Goal: Information Seeking & Learning: Learn about a topic

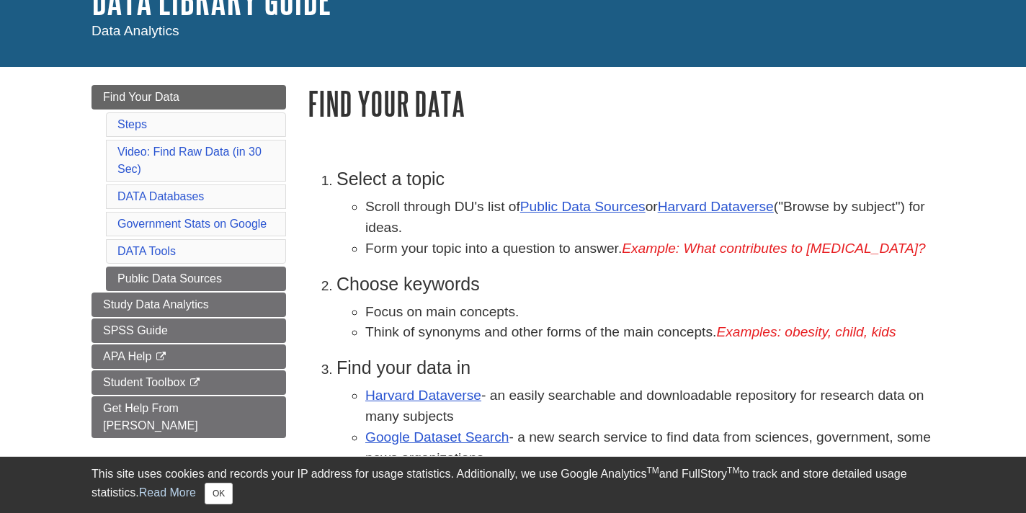
scroll to position [117, 0]
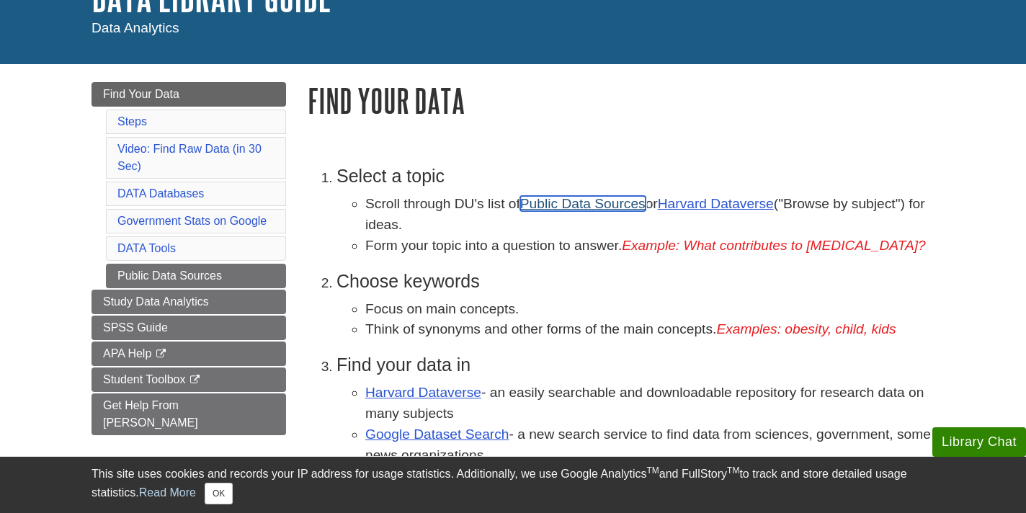
click at [572, 210] on link "Public Data Sources" at bounding box center [582, 203] width 125 height 15
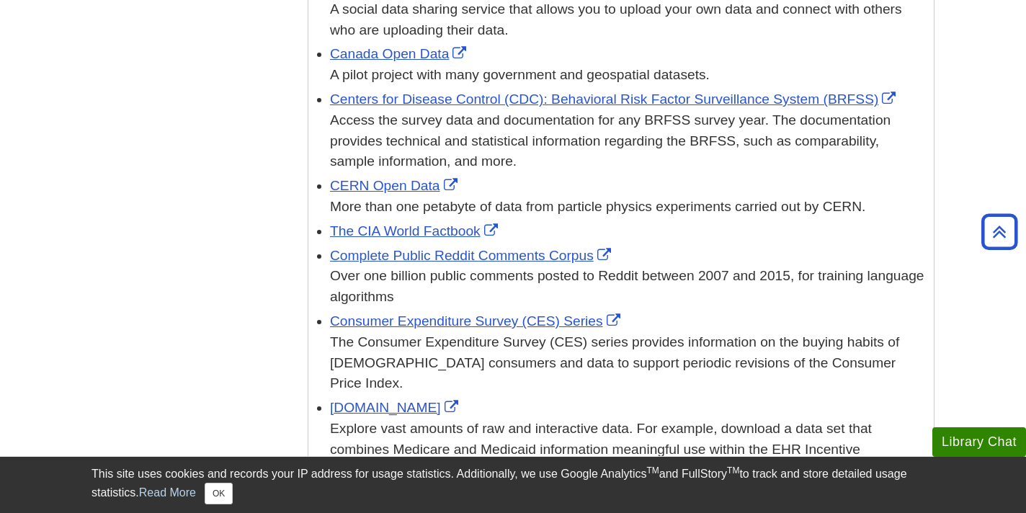
scroll to position [766, 0]
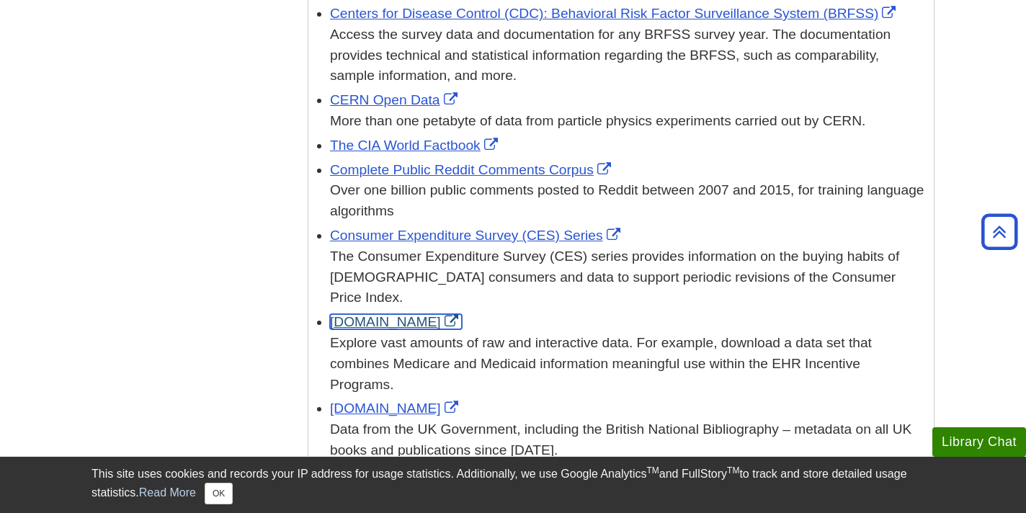
click at [364, 314] on link "[DOMAIN_NAME]" at bounding box center [396, 321] width 132 height 15
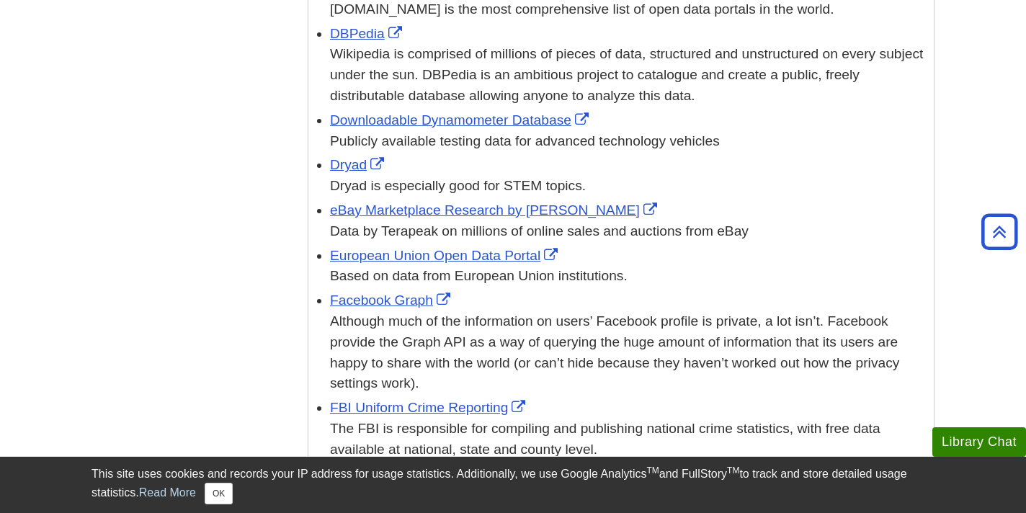
scroll to position [1361, 0]
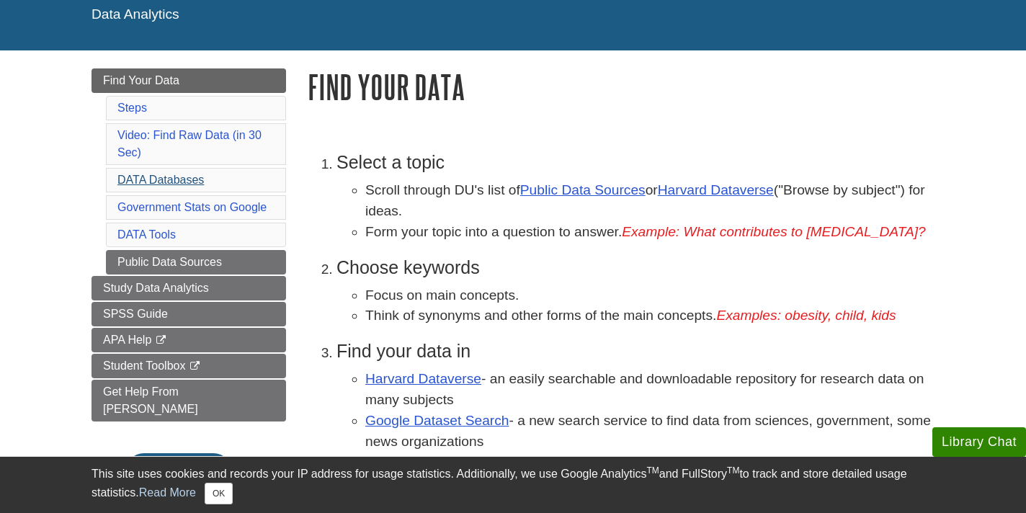
scroll to position [132, 0]
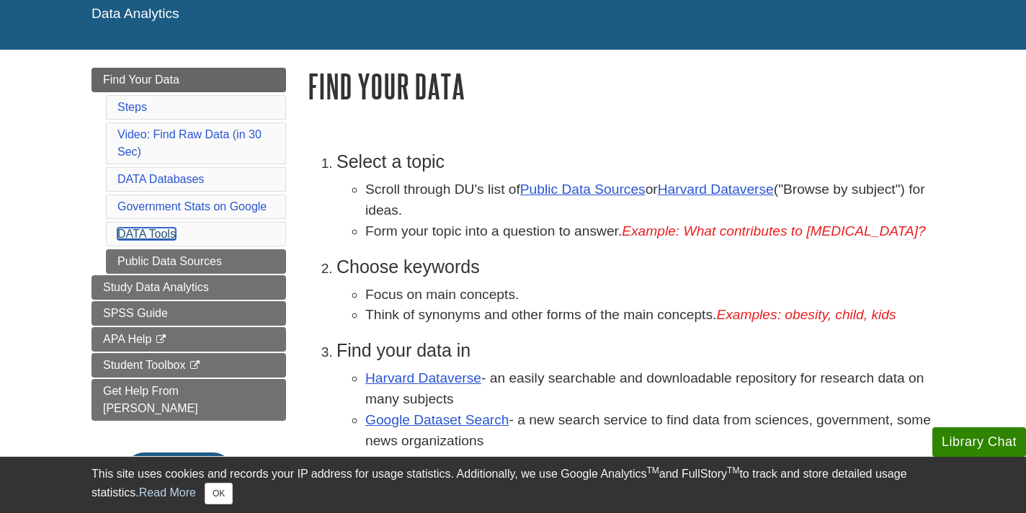
click at [164, 234] on link "DATA Tools" at bounding box center [146, 234] width 58 height 12
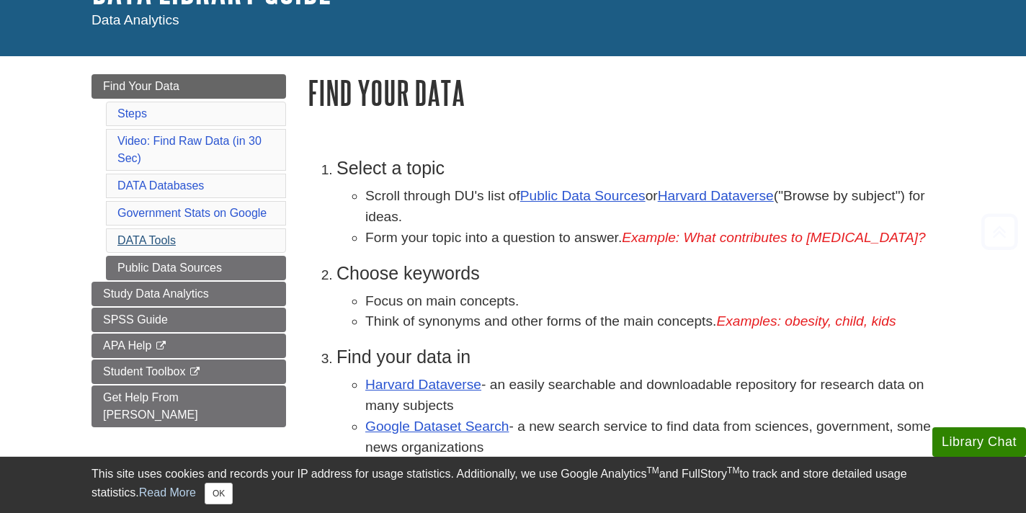
scroll to position [157, 0]
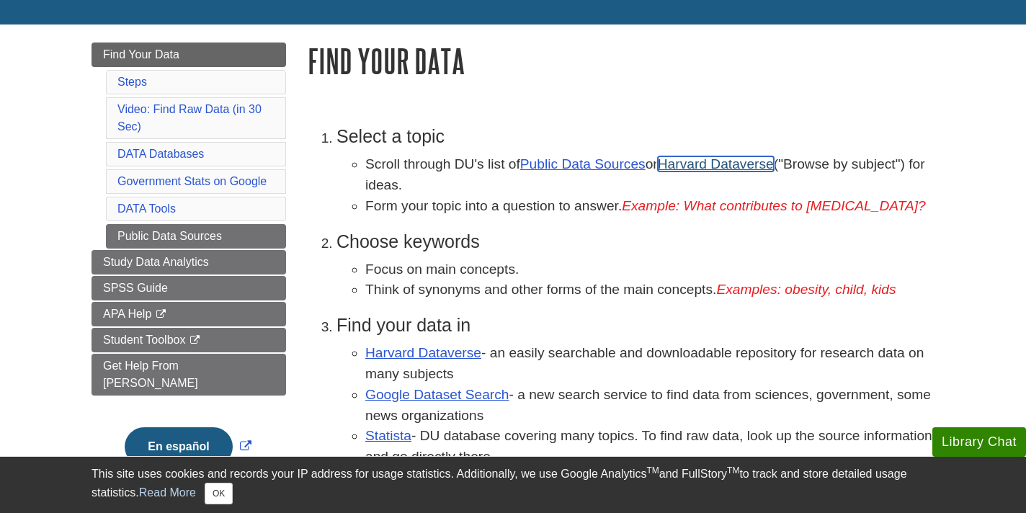
click at [687, 159] on link "Harvard Dataverse" at bounding box center [716, 163] width 116 height 15
